Goal: Task Accomplishment & Management: Manage account settings

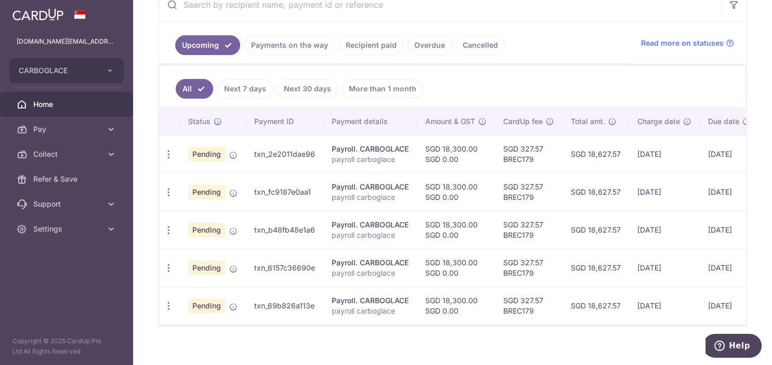
scroll to position [221, 0]
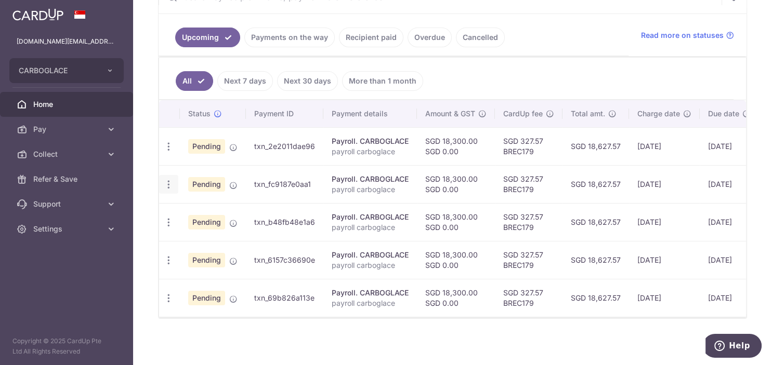
click at [167, 152] on icon "button" at bounding box center [168, 146] width 11 height 11
click at [230, 212] on span "Update payment" at bounding box center [224, 213] width 71 height 12
radio input "true"
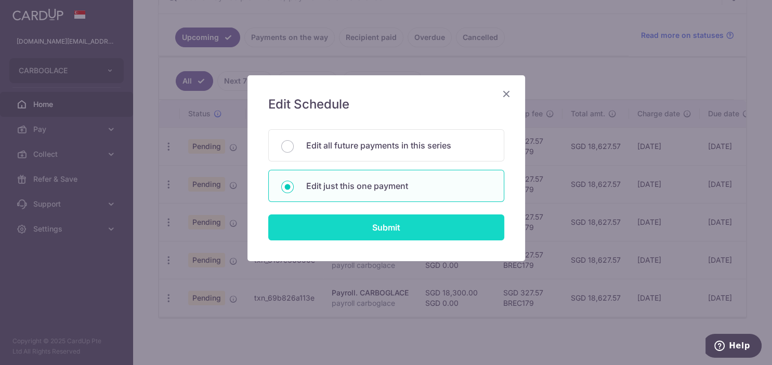
click at [361, 226] on input "Submit" at bounding box center [386, 228] width 236 height 26
radio input "true"
type input "18,300.00"
type input "[DATE]"
type input "payroll carboglace"
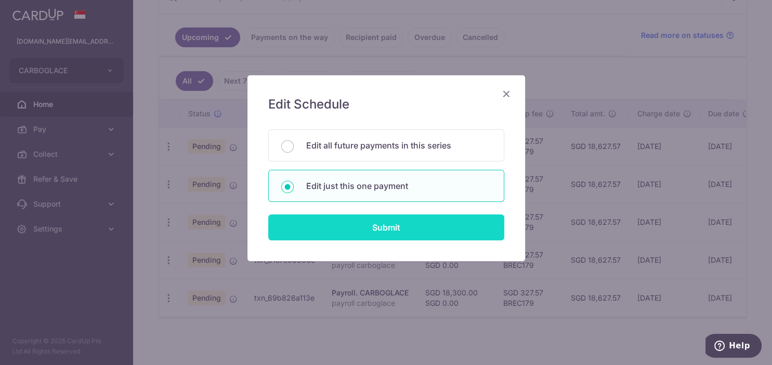
type input "carboglace"
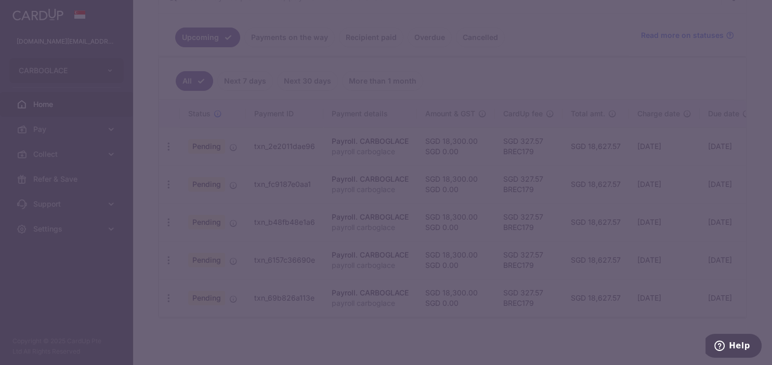
type input "BREC179"
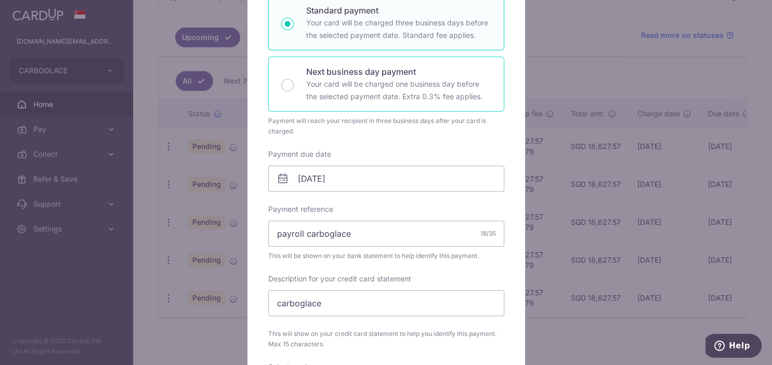
scroll to position [262, 0]
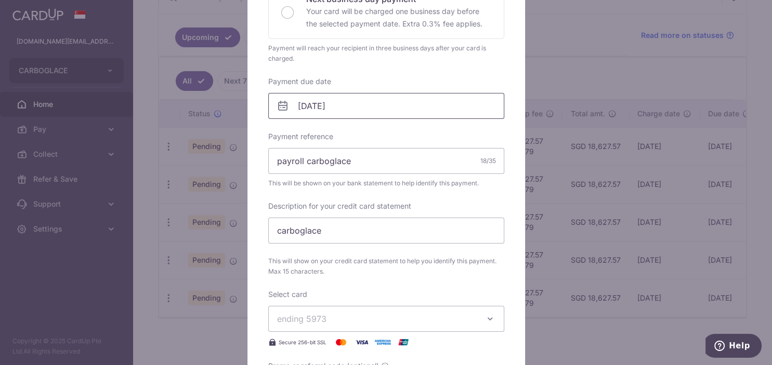
click at [375, 103] on input "[DATE]" at bounding box center [386, 106] width 236 height 26
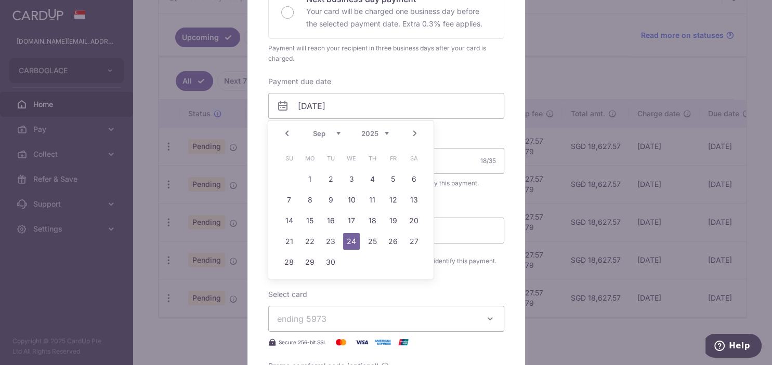
click at [285, 134] on link "Prev" at bounding box center [287, 133] width 12 height 12
click at [308, 263] on link "25" at bounding box center [309, 262] width 17 height 17
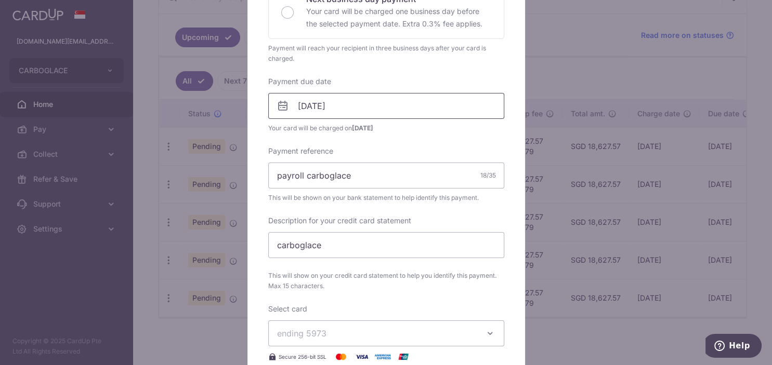
click at [350, 101] on input "[DATE]" at bounding box center [386, 106] width 236 height 26
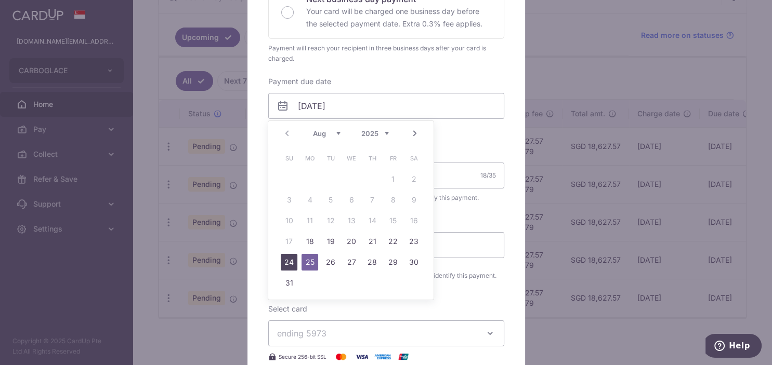
click at [293, 262] on link "24" at bounding box center [289, 262] width 17 height 17
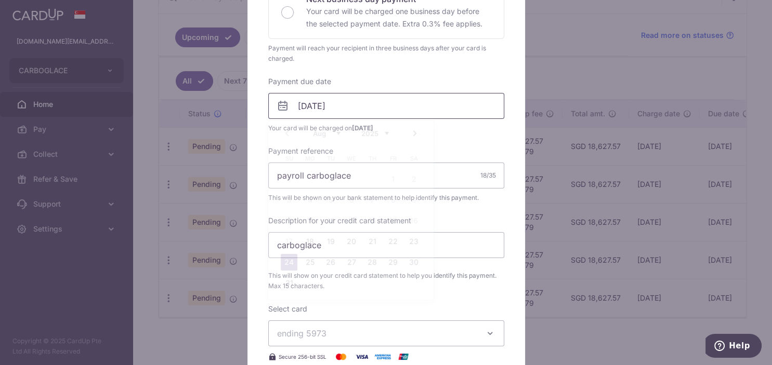
click at [335, 104] on input "[DATE]" at bounding box center [386, 106] width 236 height 26
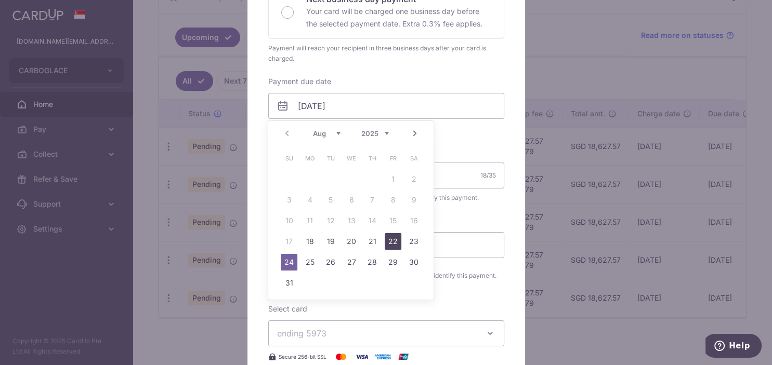
click at [392, 240] on link "22" at bounding box center [393, 241] width 17 height 17
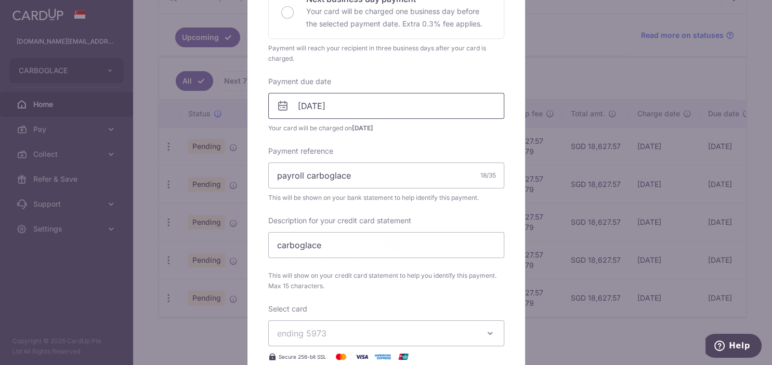
click at [352, 109] on input "[DATE]" at bounding box center [386, 106] width 236 height 26
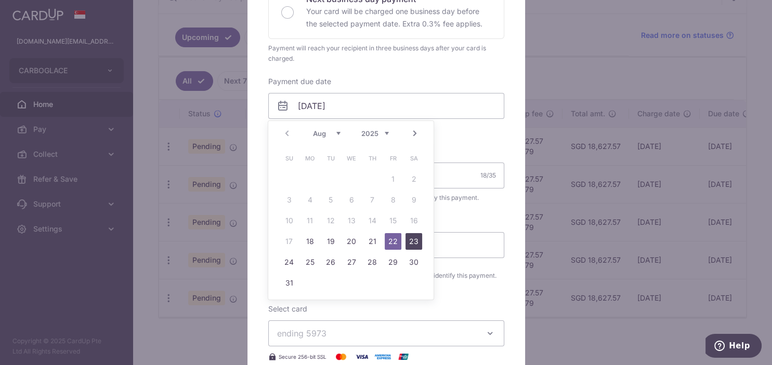
click at [410, 237] on link "23" at bounding box center [413, 241] width 17 height 17
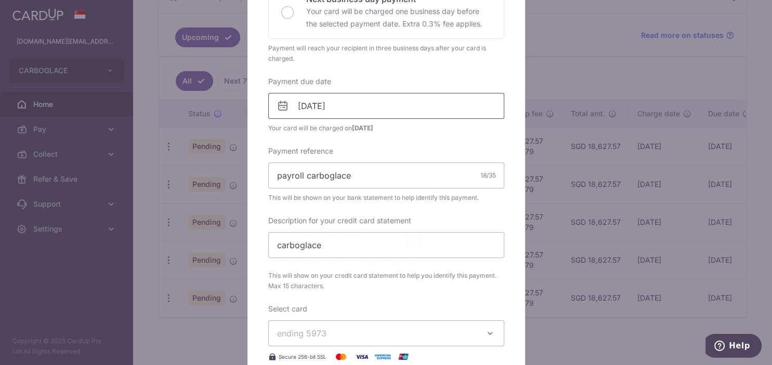
click at [355, 103] on input "[DATE]" at bounding box center [386, 106] width 236 height 26
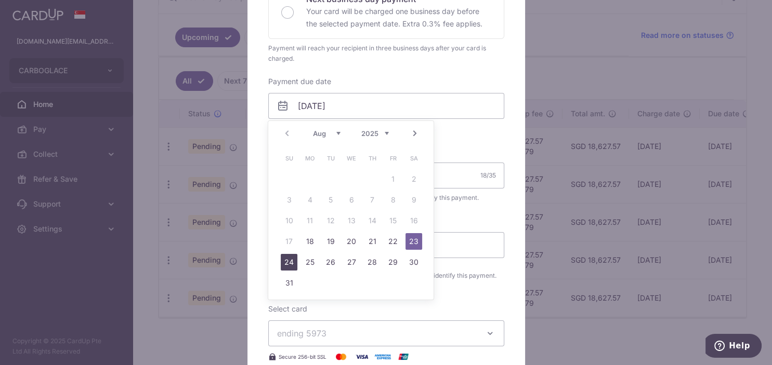
click at [288, 262] on link "24" at bounding box center [289, 262] width 17 height 17
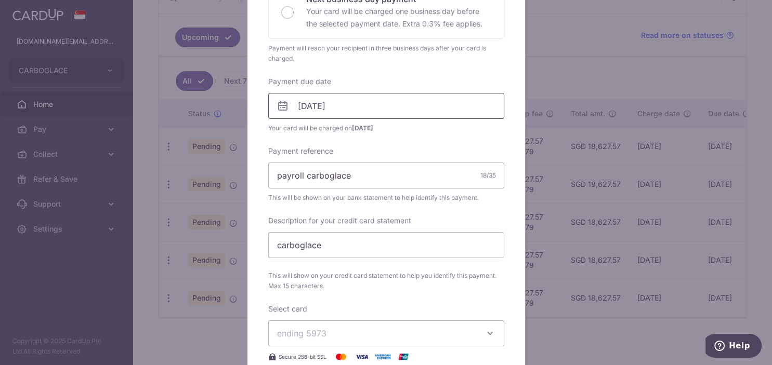
click at [351, 103] on input "[DATE]" at bounding box center [386, 106] width 236 height 26
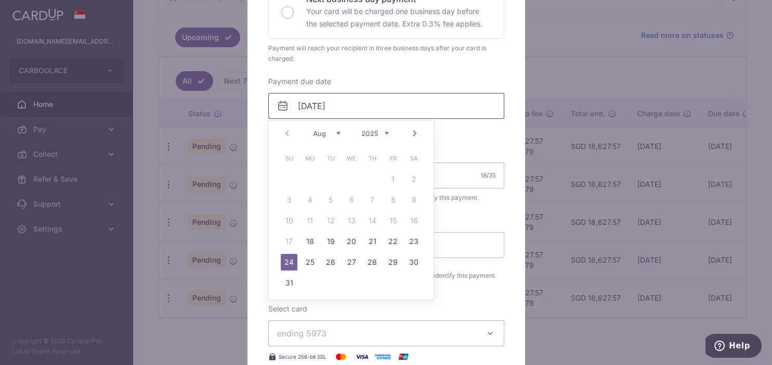
click at [351, 103] on input "[DATE]" at bounding box center [386, 106] width 236 height 26
click at [467, 134] on div "Enter payment amount 18,300.00 18300.00 SGD To change the payment amount, pleas…" at bounding box center [386, 136] width 236 height 563
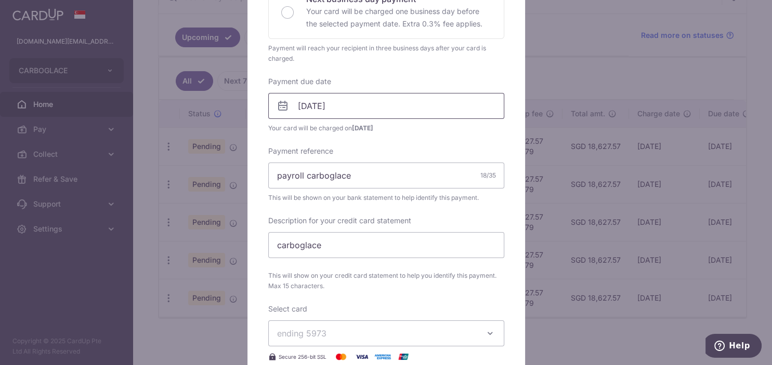
click at [362, 105] on input "[DATE]" at bounding box center [386, 106] width 236 height 26
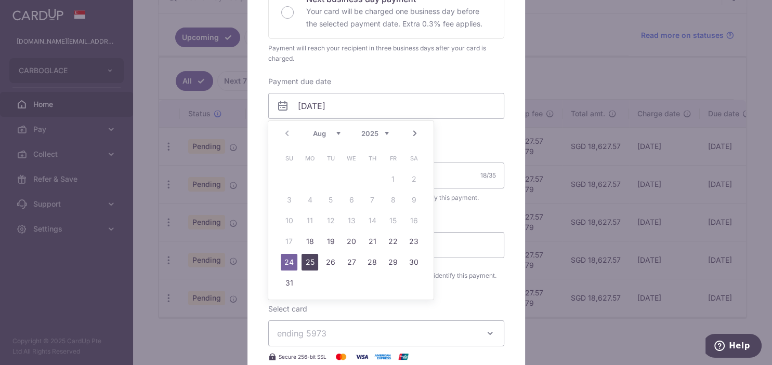
click at [313, 265] on link "25" at bounding box center [309, 262] width 17 height 17
type input "[DATE]"
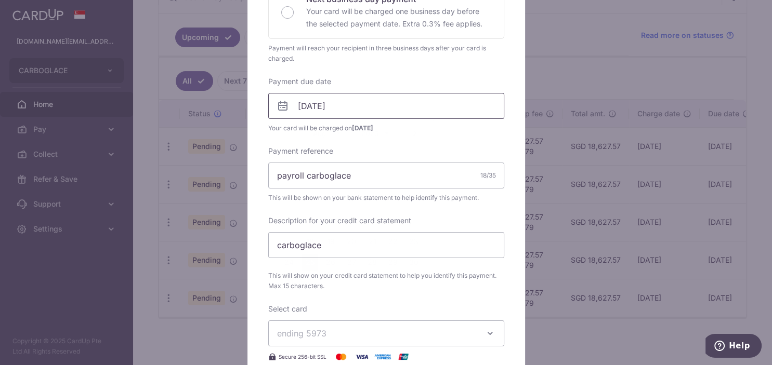
click at [364, 105] on input "[DATE]" at bounding box center [386, 106] width 236 height 26
